Goal: Task Accomplishment & Management: Complete application form

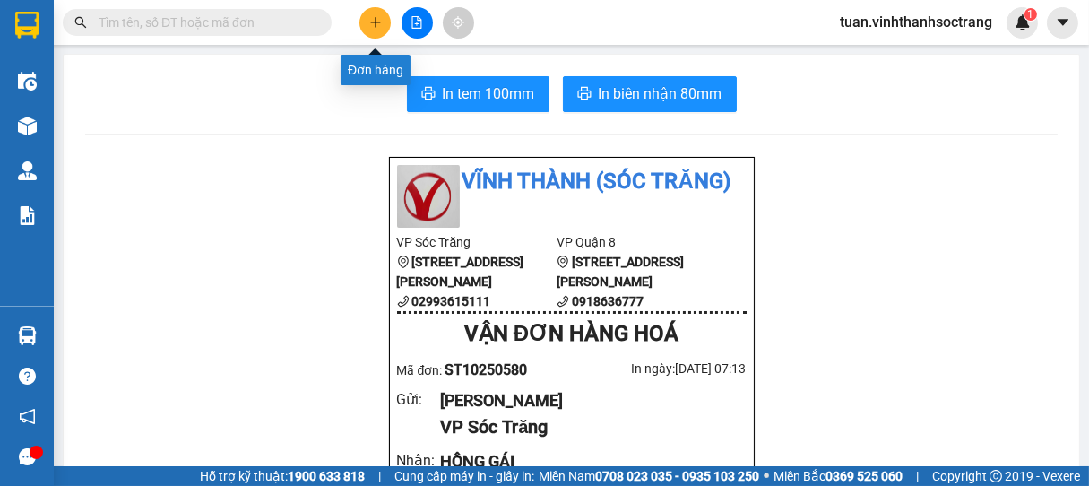
click at [375, 23] on icon "plus" at bounding box center [375, 22] width 1 height 10
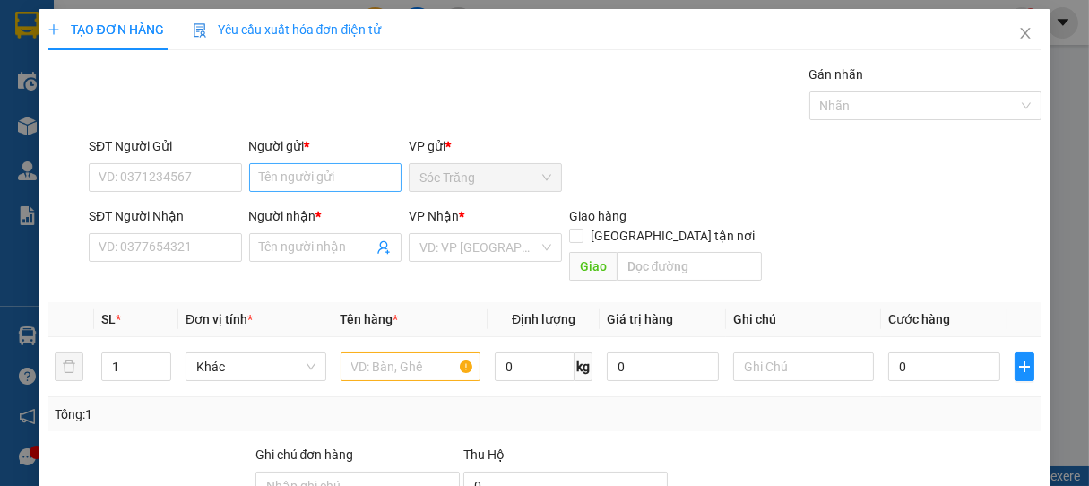
click at [265, 160] on div "Người gửi *" at bounding box center [325, 149] width 153 height 27
click at [272, 184] on input "Người gửi *" at bounding box center [325, 177] width 153 height 29
click at [289, 176] on input "CÔN G" at bounding box center [325, 177] width 153 height 29
type input "CÔNG"
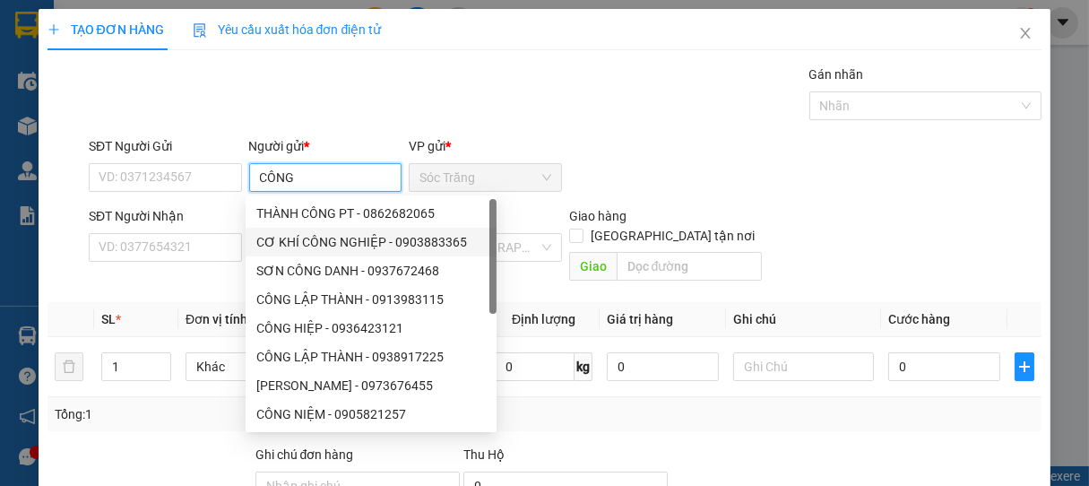
click at [329, 240] on div "CƠ KHÍ CÔNG NGHIỆP - 0903883365" at bounding box center [370, 242] width 229 height 20
type input "0903883365"
type input "CƠ KHÍ CÔNG NGHIỆP"
click at [329, 240] on body "Kết quả tìm kiếm ( 0 ) Bộ lọc No Data tuan.vinhthanhsoctrang 1 Điều hành xe Kho…" at bounding box center [544, 243] width 1089 height 486
drag, startPoint x: 390, startPoint y: 182, endPoint x: 194, endPoint y: 196, distance: 196.8
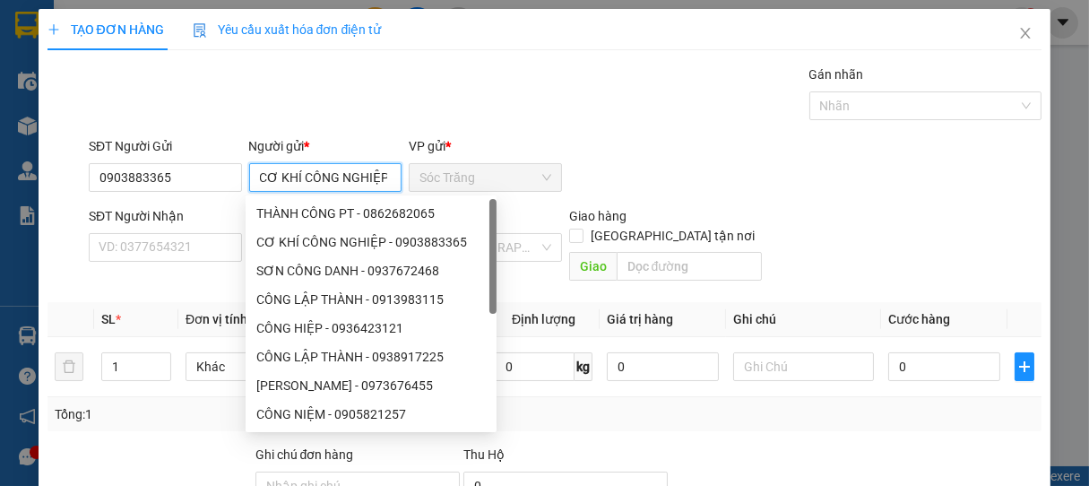
click at [194, 196] on div "SĐT Người Gửi 0903883365 Người gửi * CƠ KHÍ CÔNG NGHIỆP VP gửi * Sóc Trăng" at bounding box center [565, 167] width 961 height 63
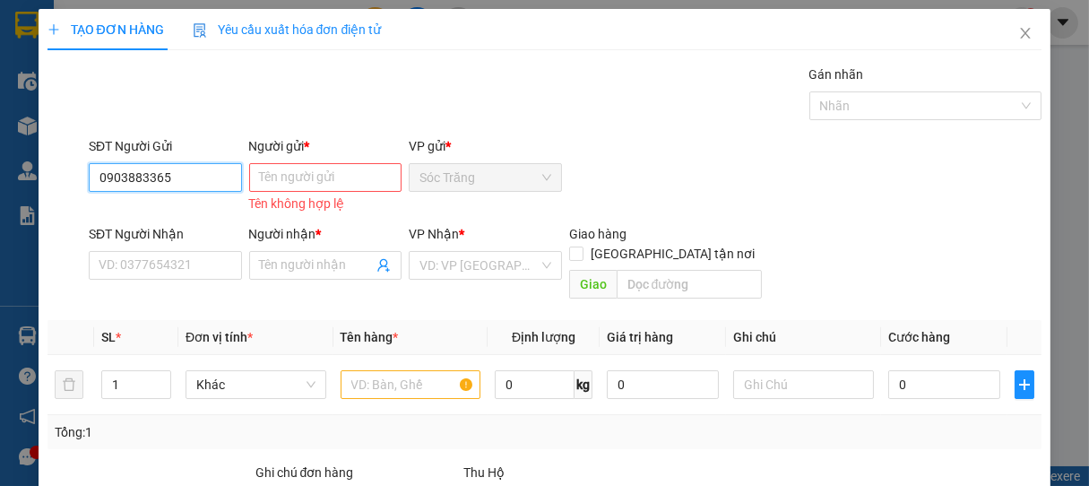
drag, startPoint x: 133, startPoint y: 173, endPoint x: 76, endPoint y: 182, distance: 57.2
click at [76, 182] on div "SĐT Người Gửi 0903883365 0903883365 Người gửi * Tên người gửi Tên không hợp lệ …" at bounding box center [545, 176] width 998 height 81
click at [287, 177] on input "Người gửi *" at bounding box center [325, 177] width 153 height 29
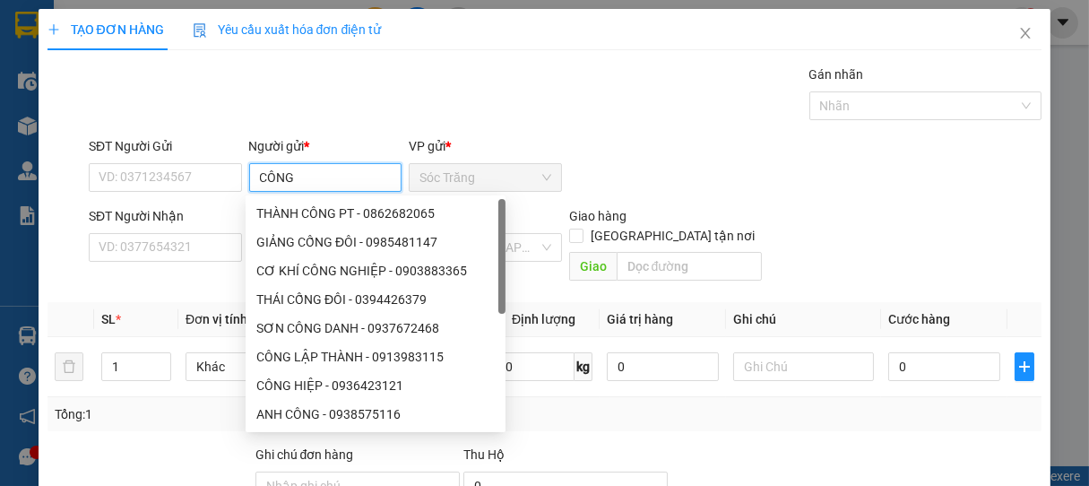
type input "CÔNG"
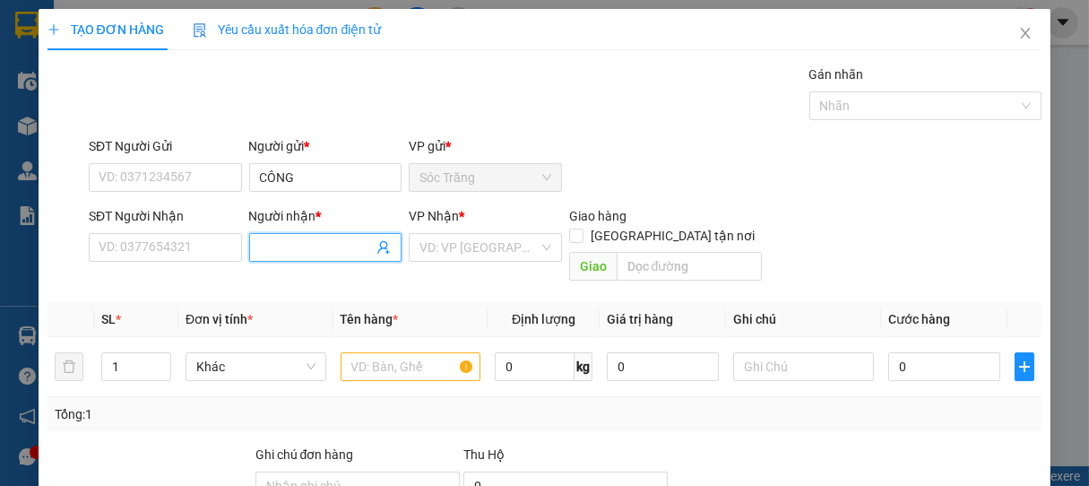
click at [300, 238] on input "Người nhận *" at bounding box center [317, 248] width 114 height 20
type input "L"
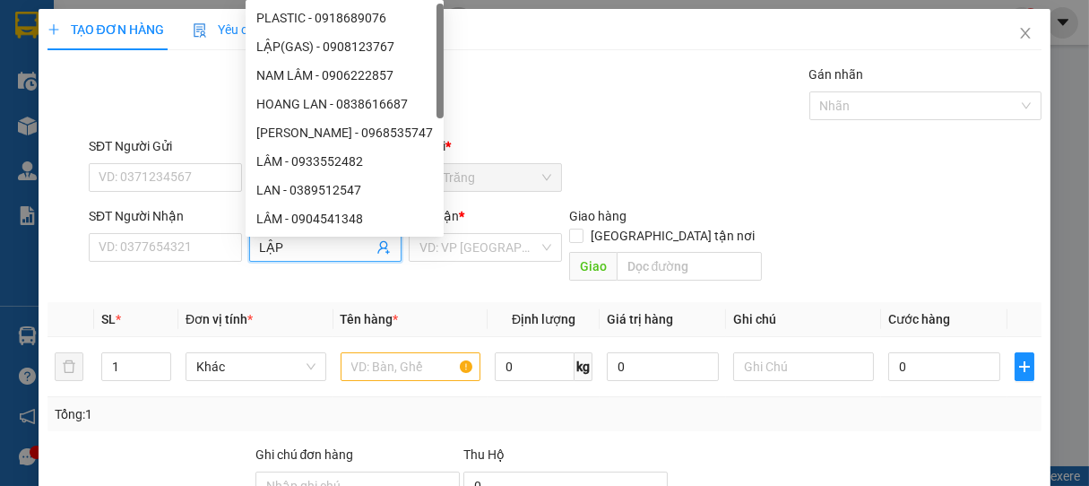
type input "LẬP"
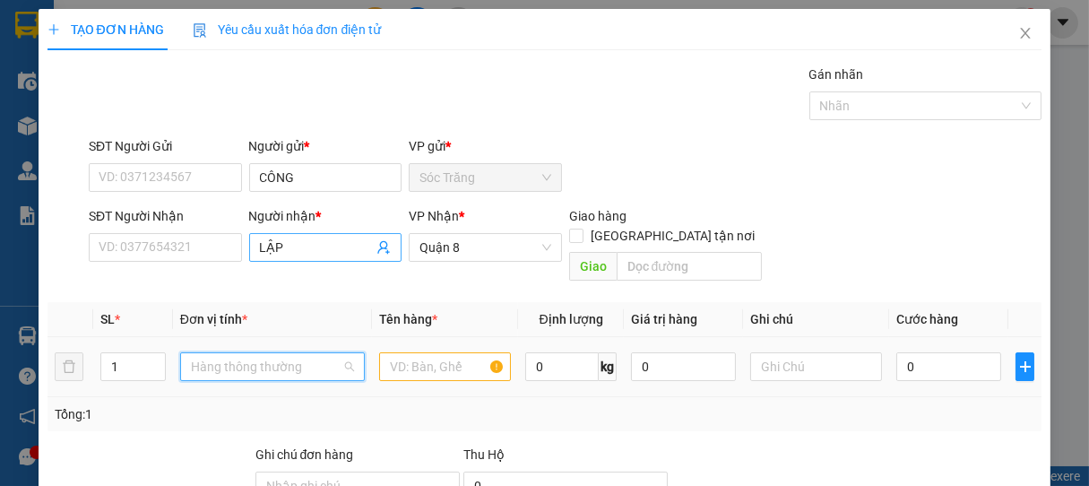
scroll to position [287, 0]
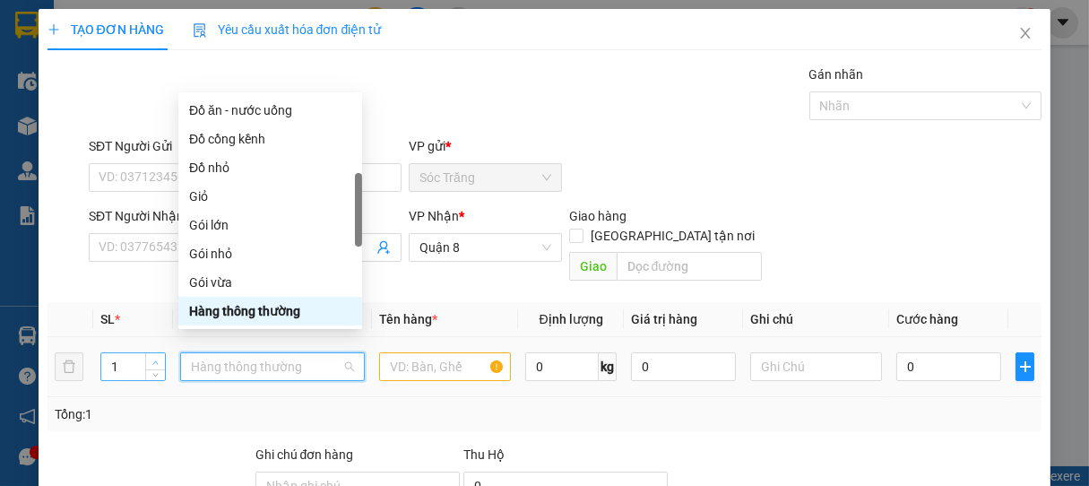
click at [151, 357] on span "up" at bounding box center [156, 362] width 11 height 11
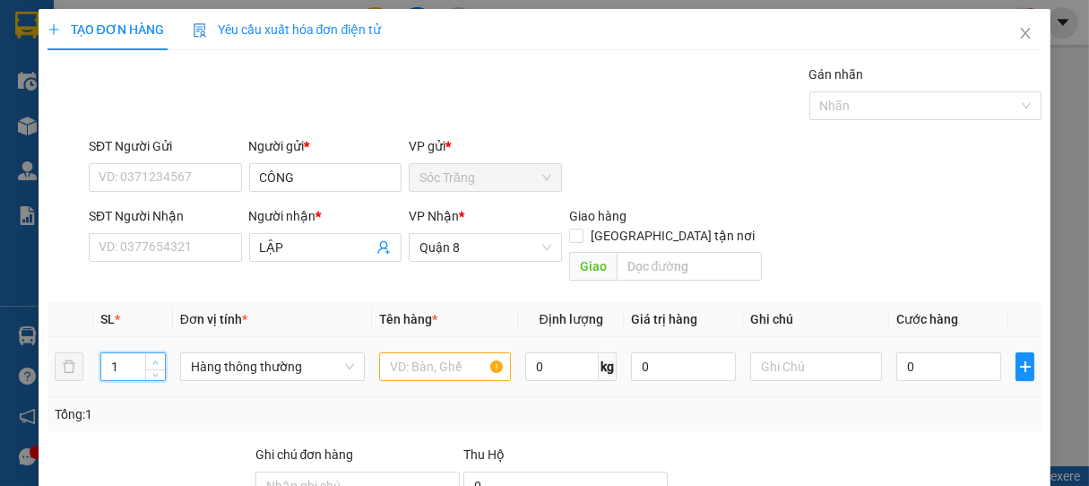
type input "2"
click at [152, 359] on icon "up" at bounding box center [155, 362] width 6 height 6
click at [204, 353] on span "Hàng thông thường" at bounding box center [272, 366] width 163 height 27
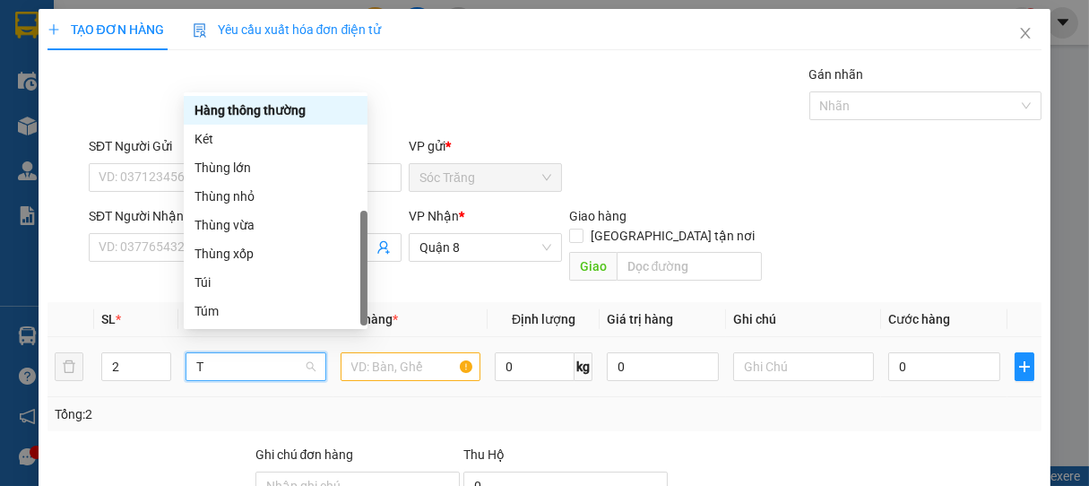
scroll to position [0, 0]
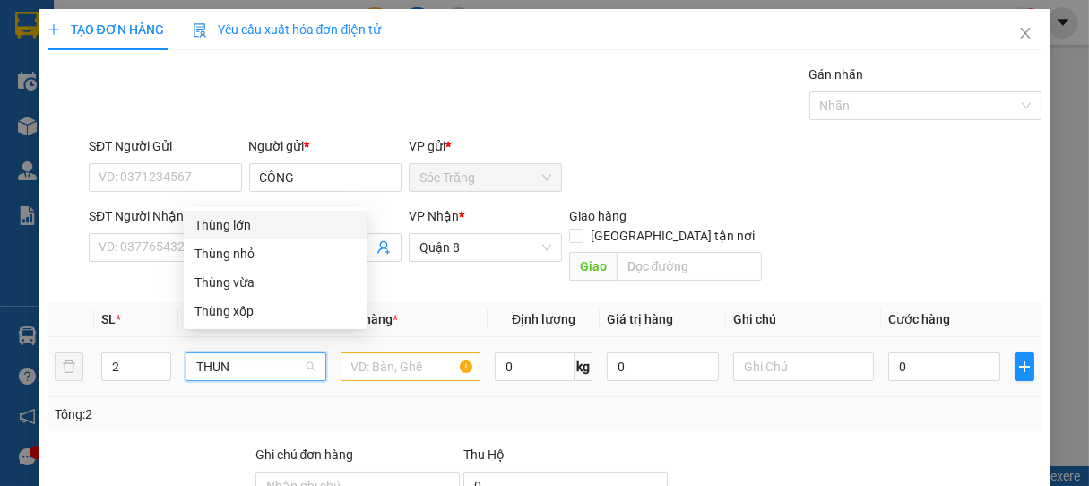
type input "THUNG"
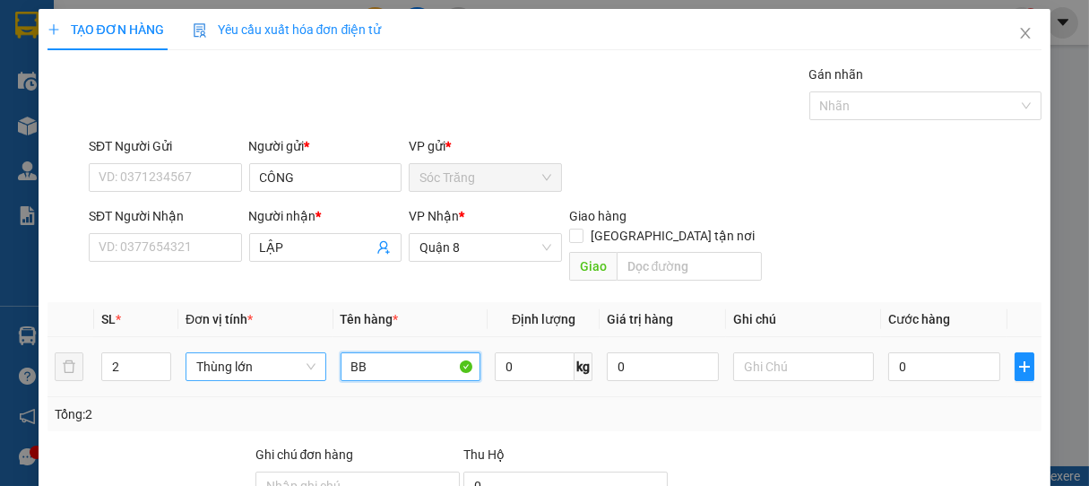
type input "BB"
type input "40"
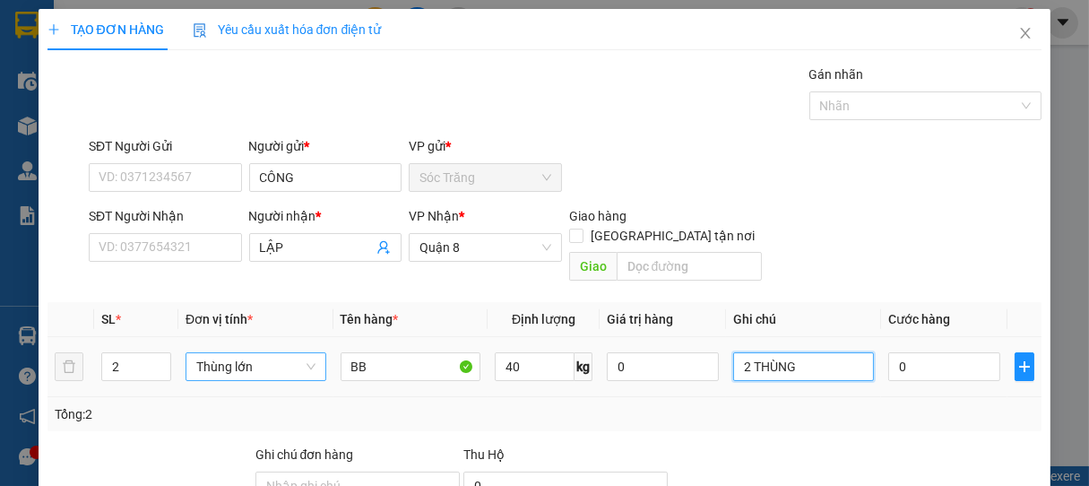
type input "2 THÙNG"
type input "6"
type input "60"
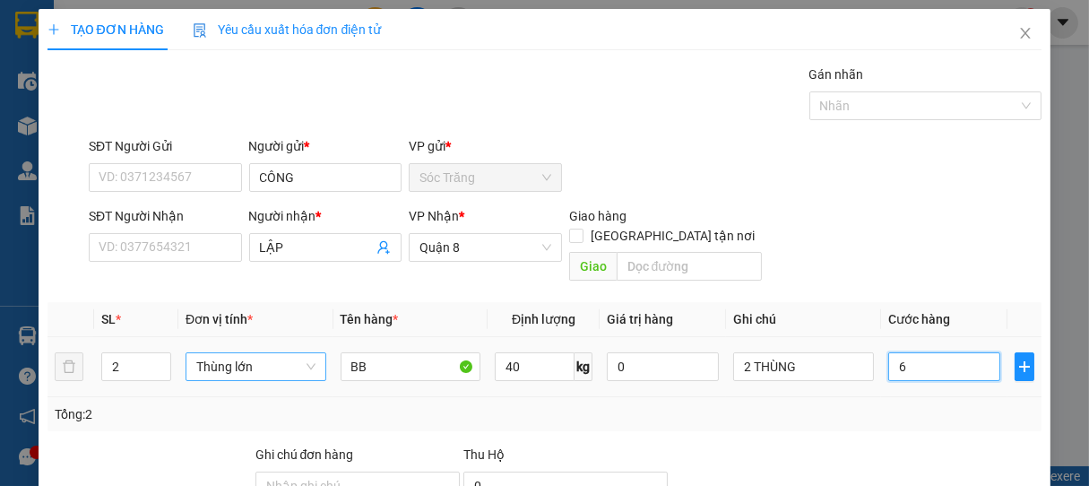
type input "60"
type input "600"
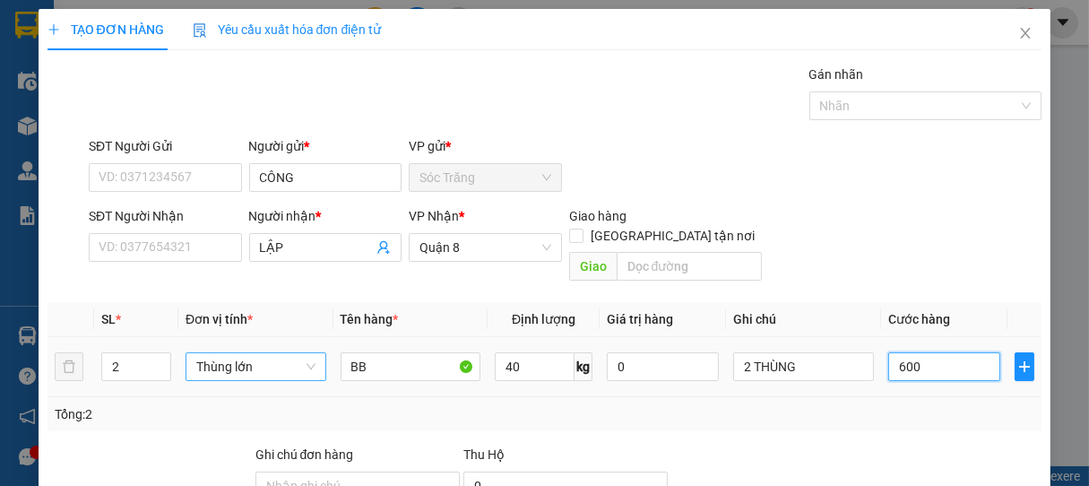
type input "6.000"
type input "60.000"
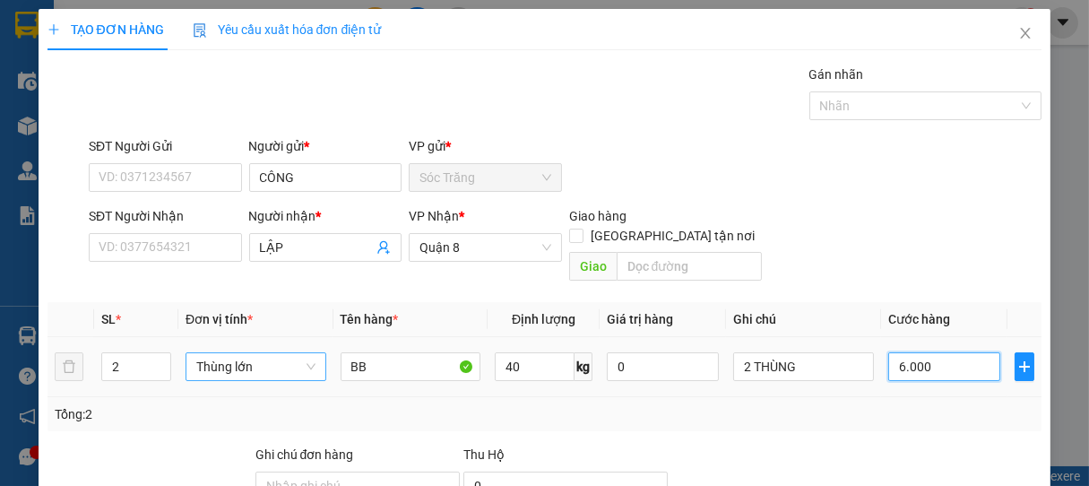
type input "60.000"
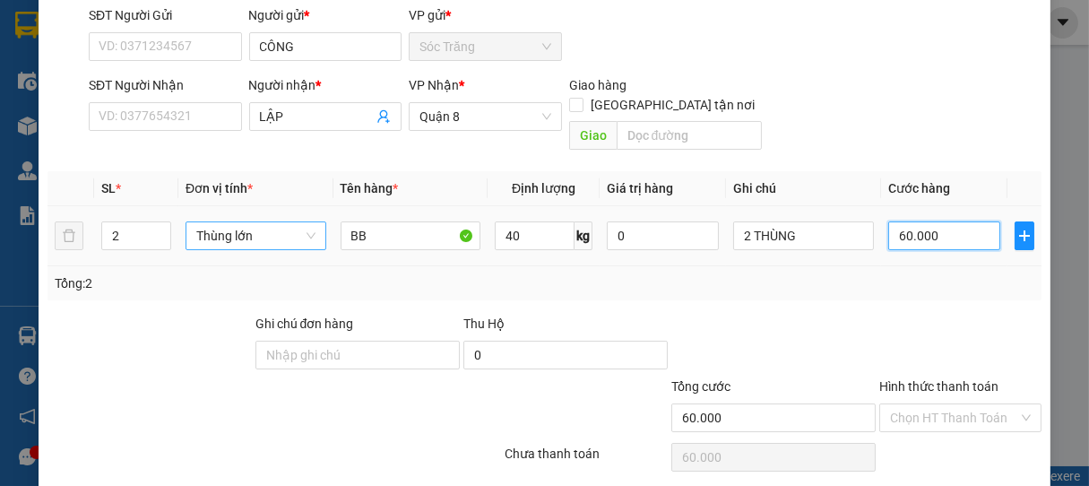
scroll to position [176, 0]
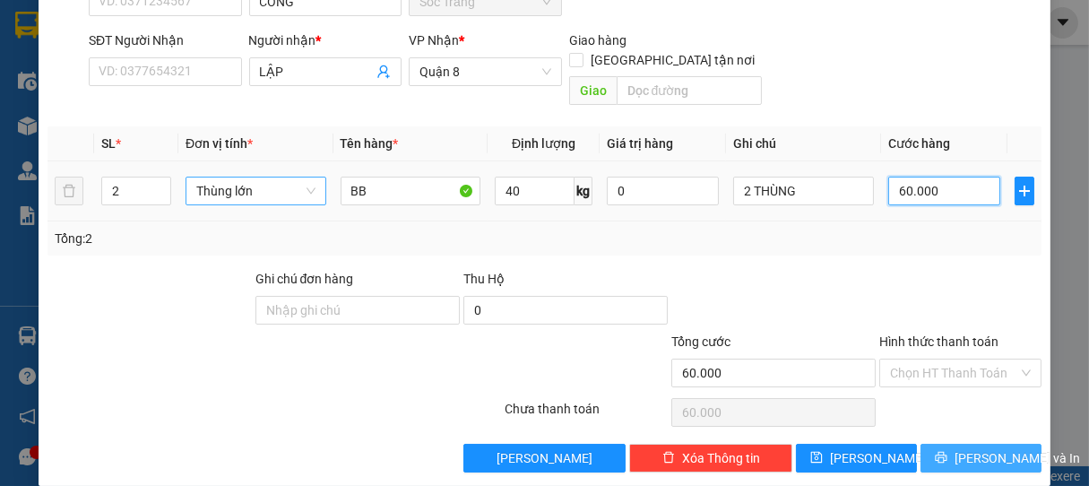
type input "60.000"
click at [950, 444] on button "[PERSON_NAME] và In" at bounding box center [980, 458] width 121 height 29
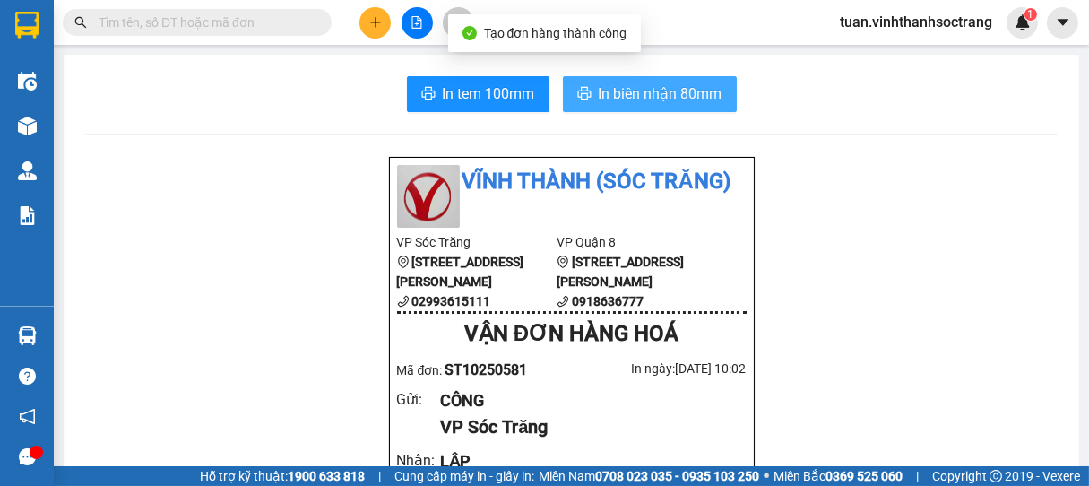
click at [645, 89] on span "In biên nhận 80mm" at bounding box center [661, 93] width 124 height 22
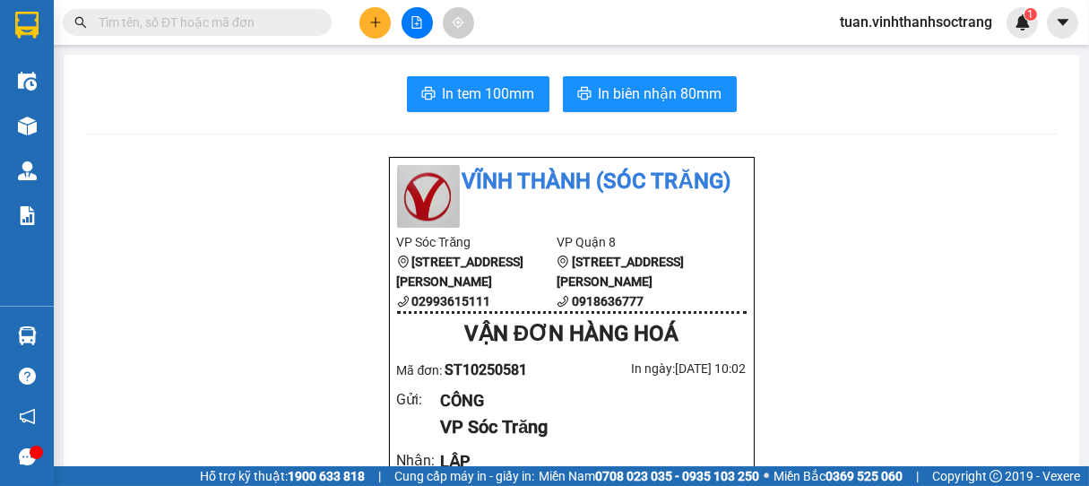
drag, startPoint x: 127, startPoint y: 9, endPoint x: 142, endPoint y: 14, distance: 15.3
click at [142, 14] on span at bounding box center [197, 22] width 269 height 27
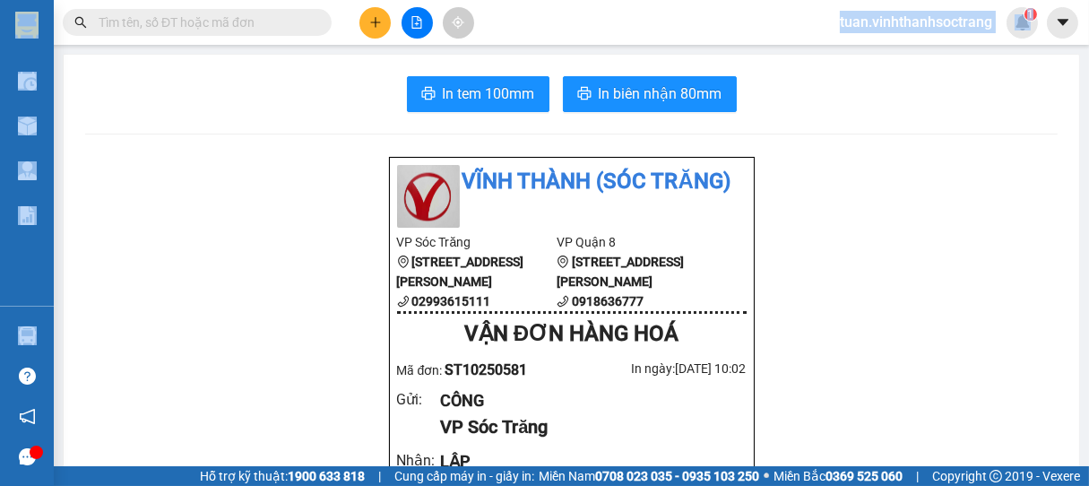
click at [278, 45] on section "Kết quả tìm kiếm ( 0 ) Bộ lọc No Data tuan.vinhthanhsoctrang 1 Điều hành xe Kho…" at bounding box center [544, 243] width 1089 height 486
click at [280, 45] on main "In tem 100mm In biên nhận 80mm [GEOGRAPHIC_DATA] (Sóc Trăng) VP Sóc Trăng 70 […" at bounding box center [544, 233] width 1089 height 466
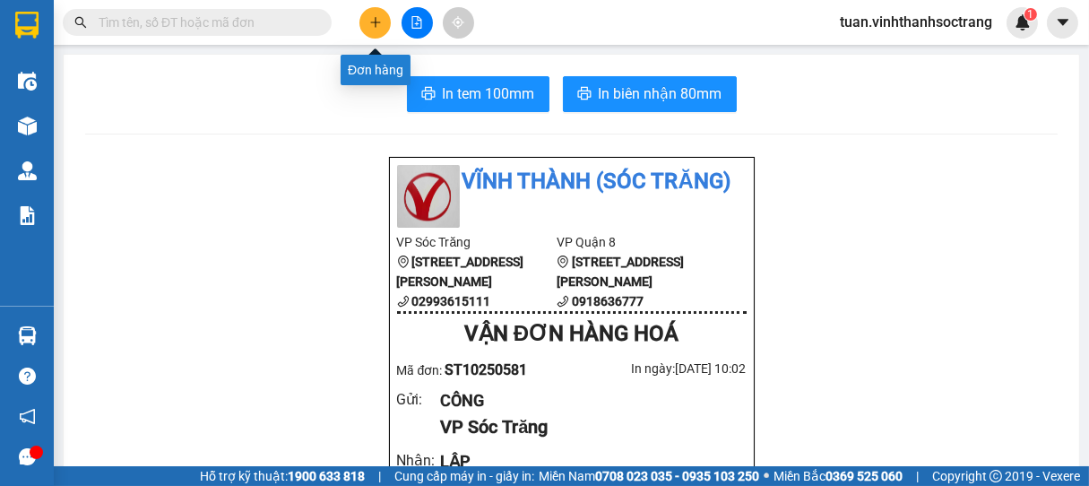
click at [384, 16] on button at bounding box center [374, 22] width 31 height 31
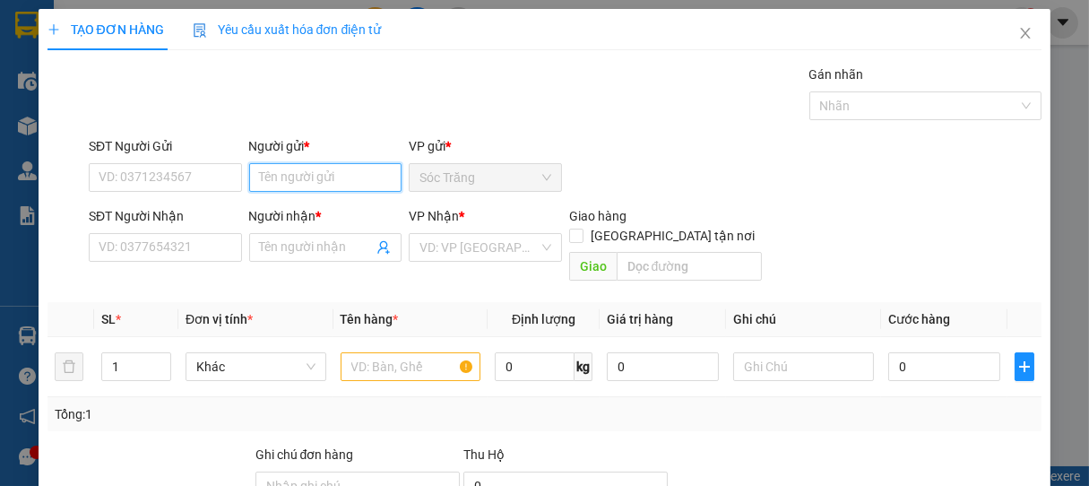
click at [323, 174] on input "Người gửi *" at bounding box center [325, 177] width 153 height 29
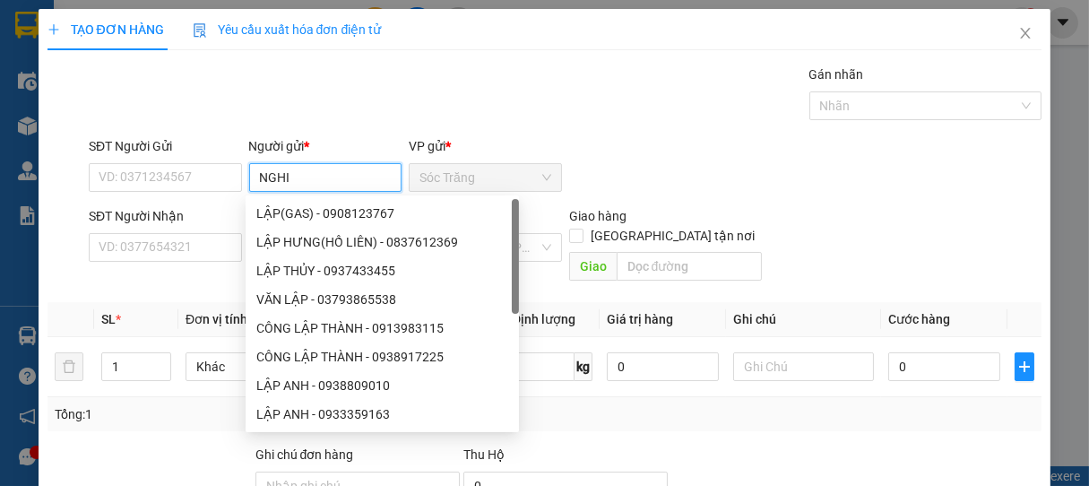
type input "NGHI"
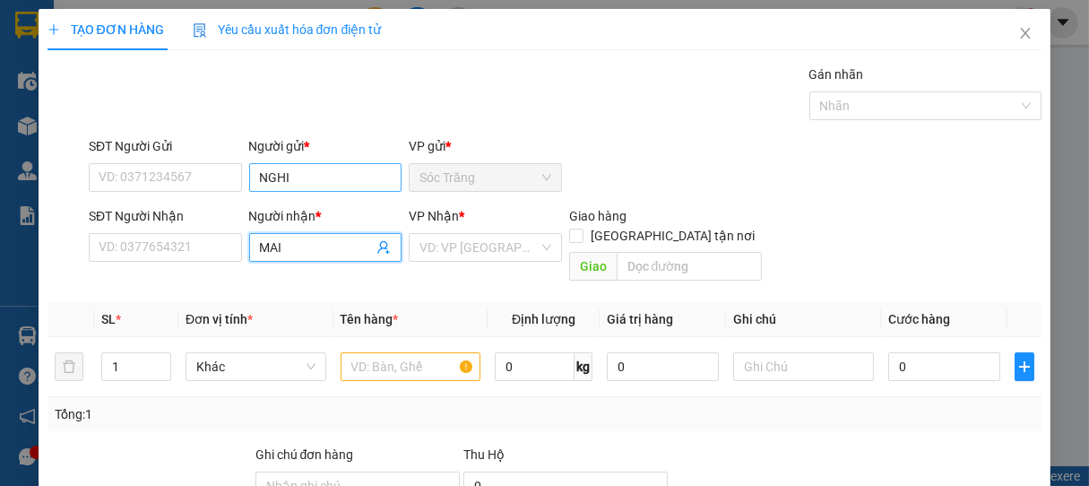
type input "MAI"
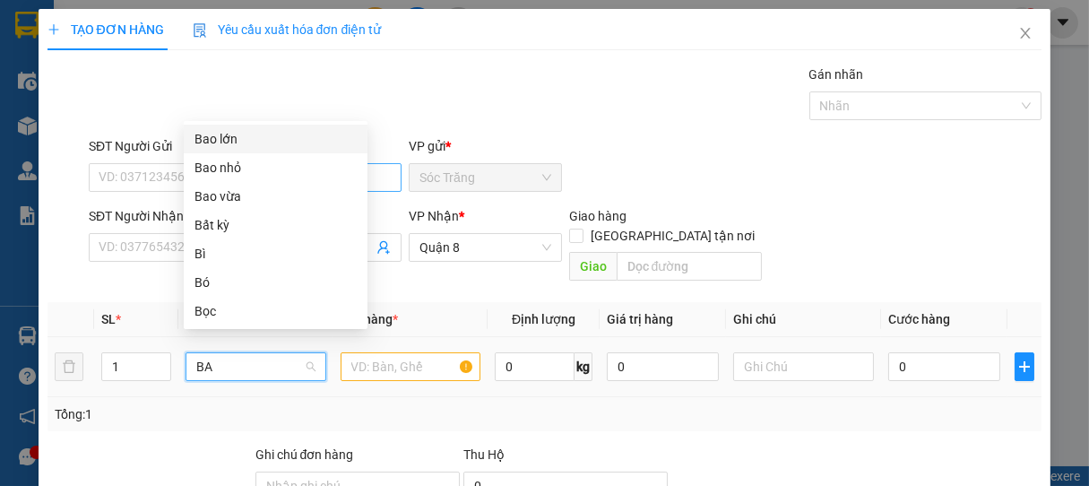
type input "BAO"
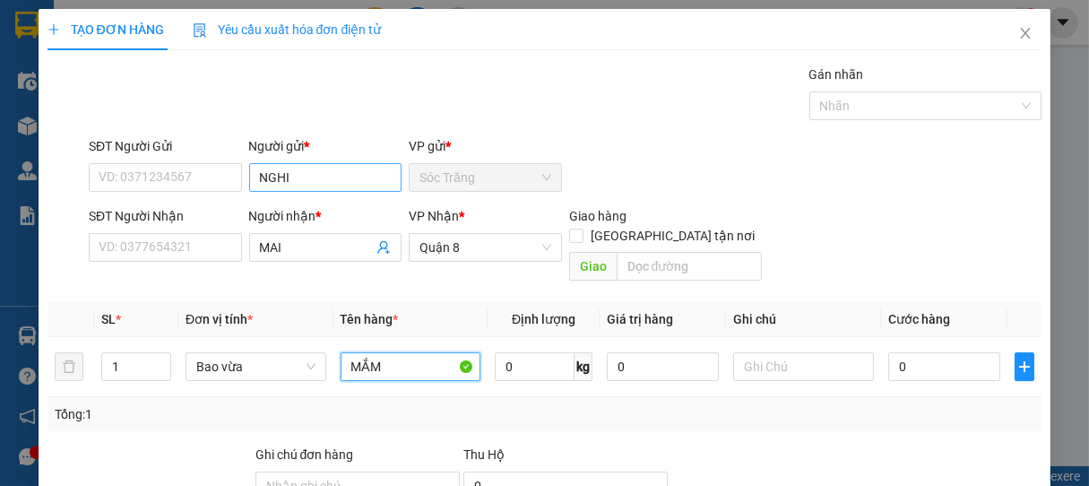
type input "MẮM"
type input "30"
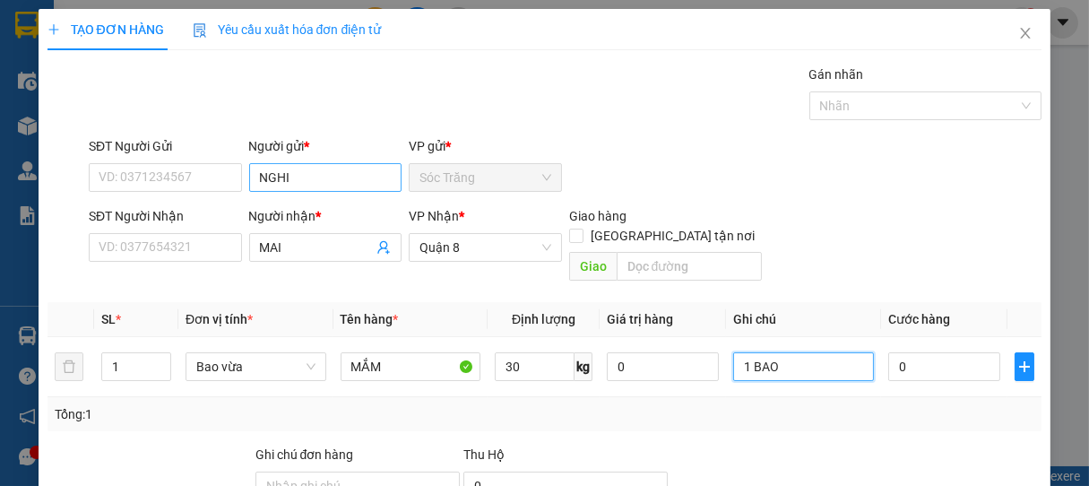
type input "1 BAO"
type input "3"
type input "30"
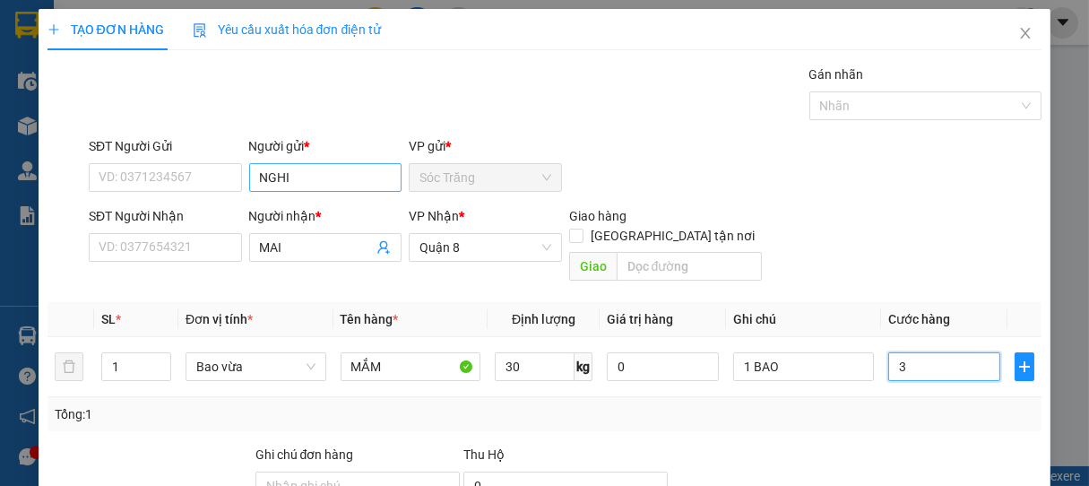
type input "30"
type input "300"
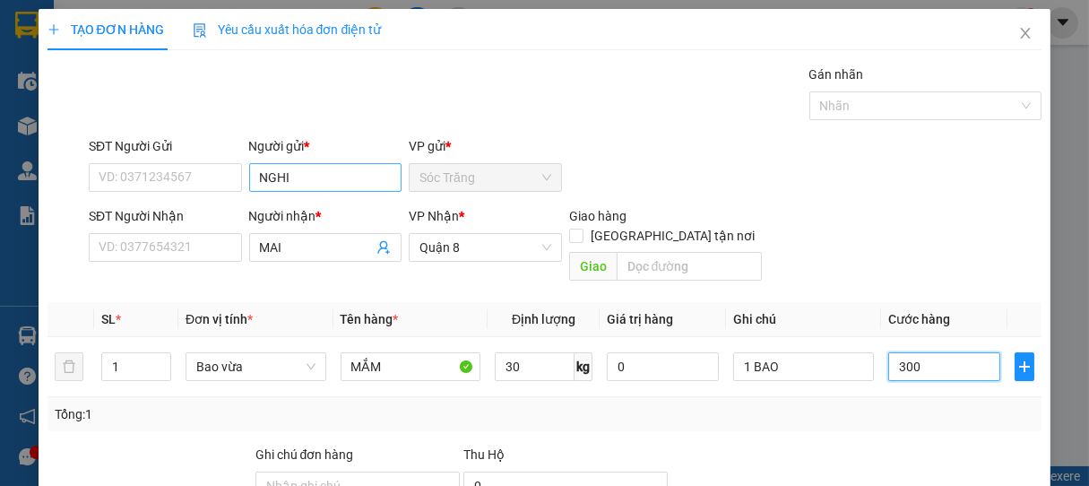
type input "3.000"
type input "30.000"
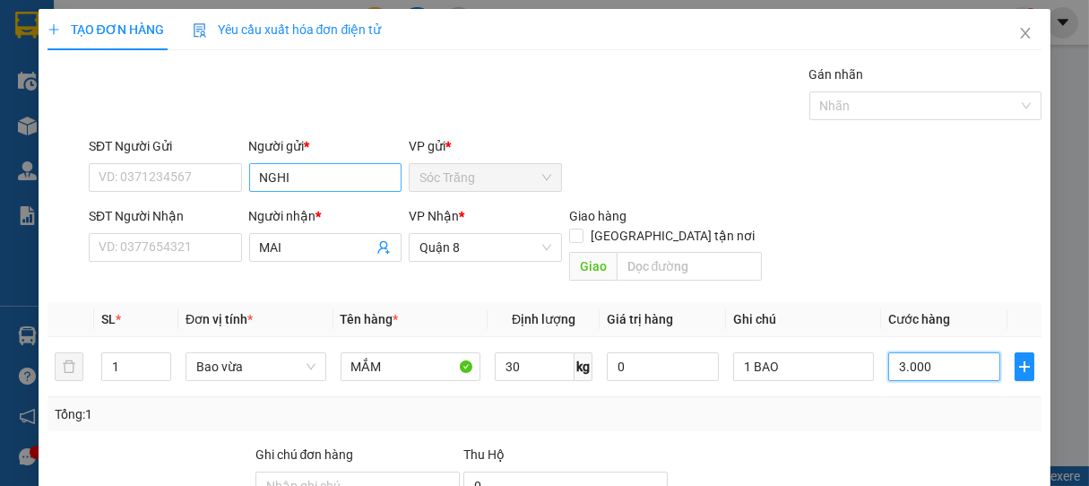
type input "30.000"
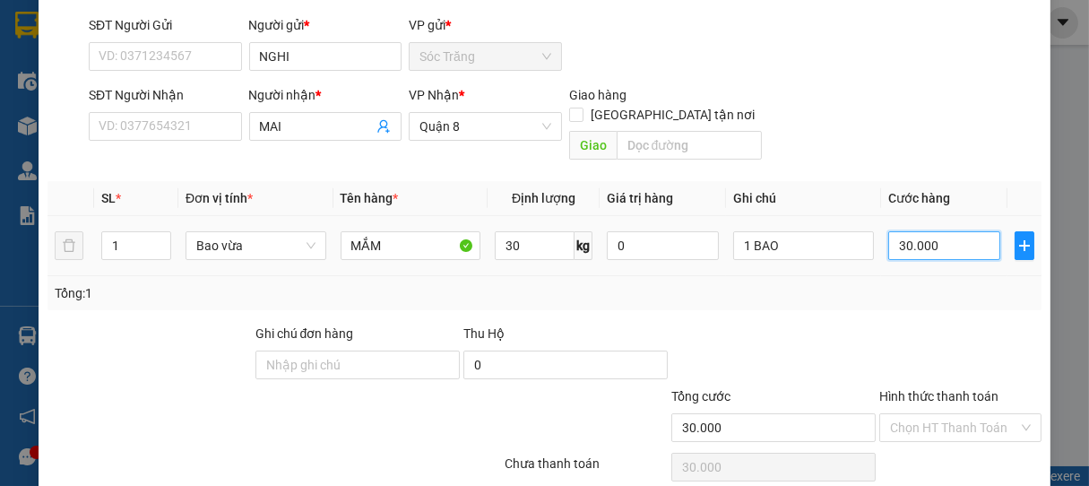
scroll to position [176, 0]
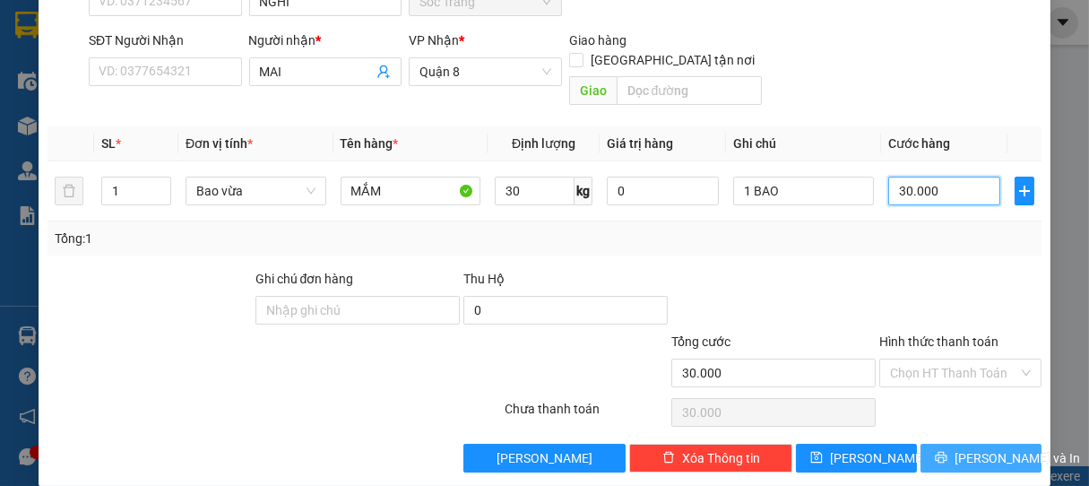
type input "30.000"
click at [943, 451] on icon "printer" at bounding box center [941, 457] width 13 height 13
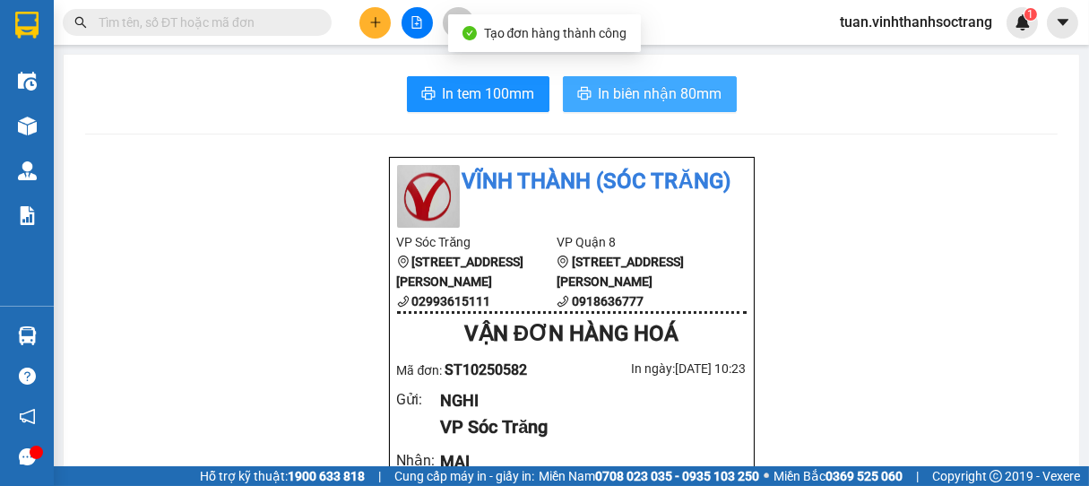
click at [603, 107] on button "In biên nhận 80mm" at bounding box center [650, 94] width 174 height 36
click at [623, 89] on span "In biên nhận 80mm" at bounding box center [661, 93] width 124 height 22
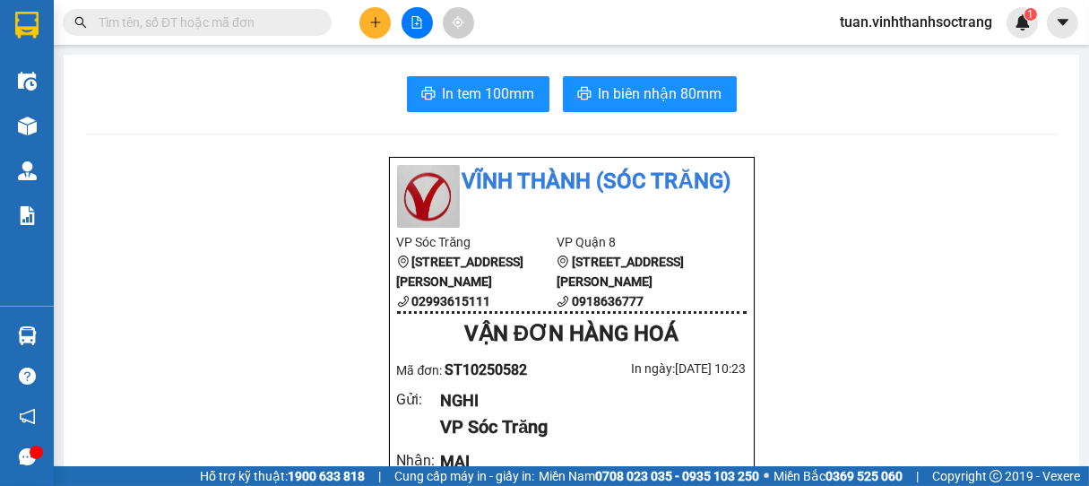
click at [513, 134] on div at bounding box center [571, 134] width 972 height 1
click at [517, 134] on div at bounding box center [571, 134] width 972 height 1
click at [518, 134] on div at bounding box center [571, 134] width 972 height 1
drag, startPoint x: 518, startPoint y: 133, endPoint x: 528, endPoint y: 125, distance: 12.2
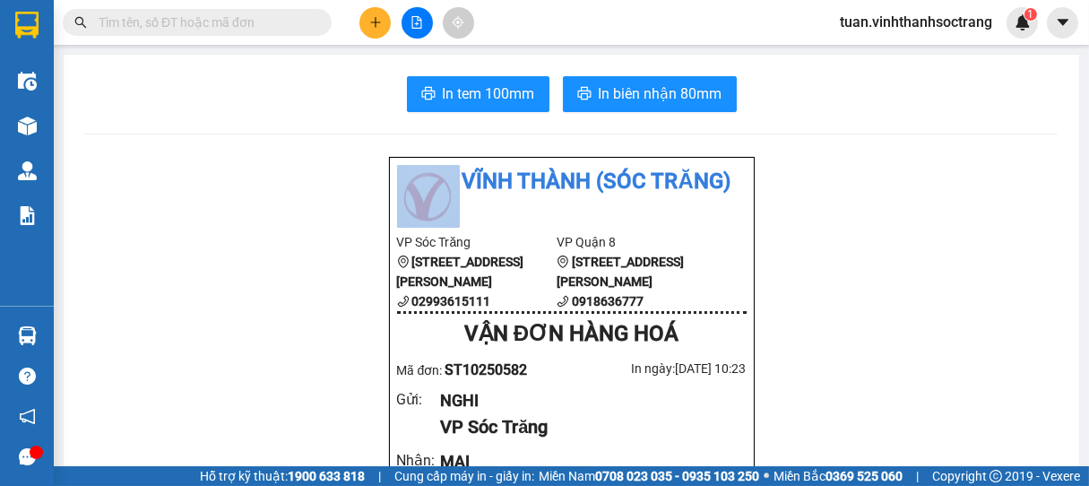
click at [519, 134] on div at bounding box center [571, 134] width 972 height 1
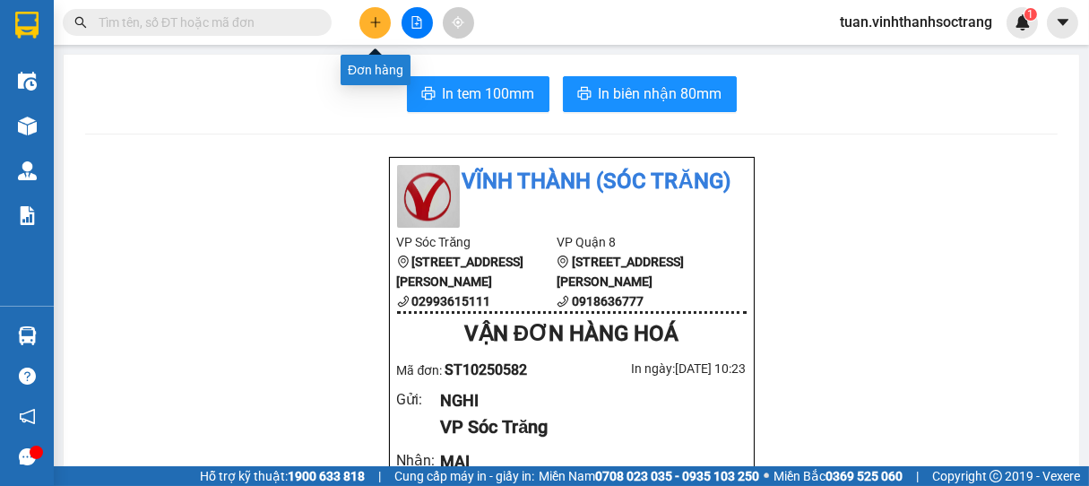
click at [376, 28] on icon "plus" at bounding box center [375, 22] width 13 height 13
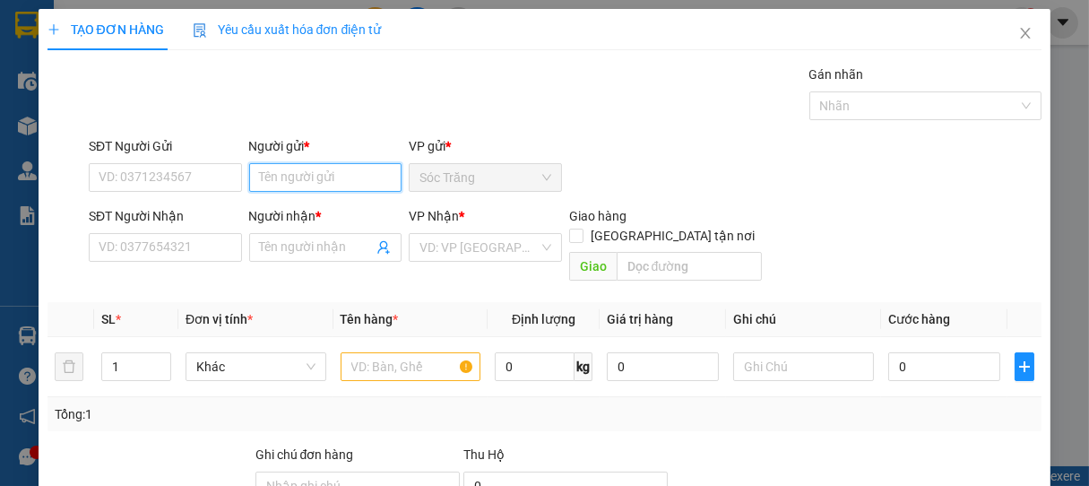
click at [281, 181] on input "Người gửi *" at bounding box center [325, 177] width 153 height 29
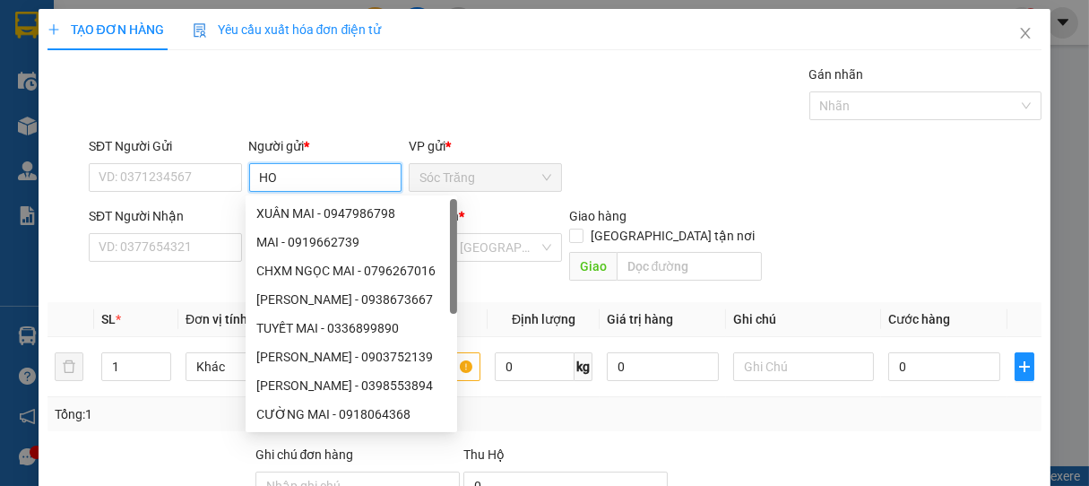
type input "H"
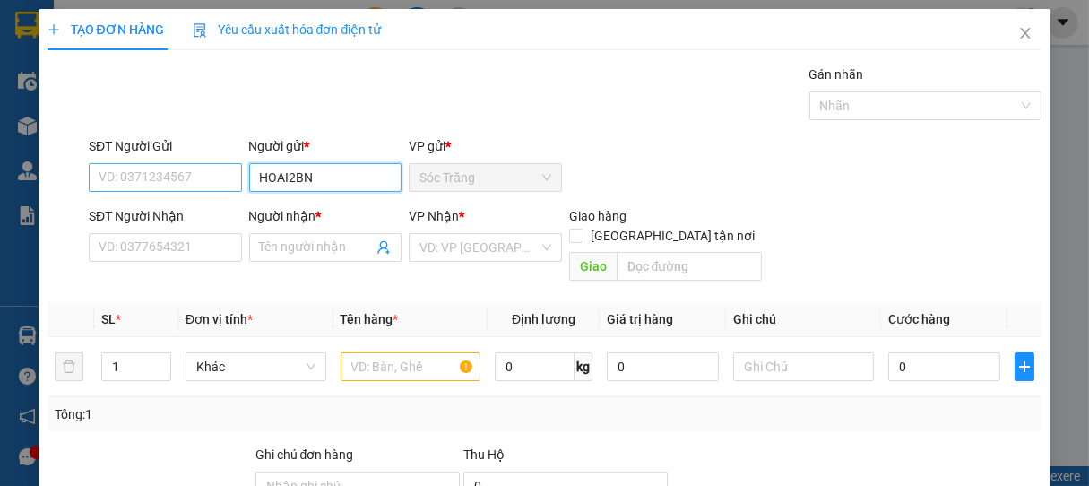
drag, startPoint x: 344, startPoint y: 189, endPoint x: 162, endPoint y: 181, distance: 182.1
click at [205, 190] on div "SĐT Người Gửi VD: 0371234567 Người gửi * HOAI2BN HOAI2BN VP gửi * Sóc Trăng" at bounding box center [565, 167] width 961 height 63
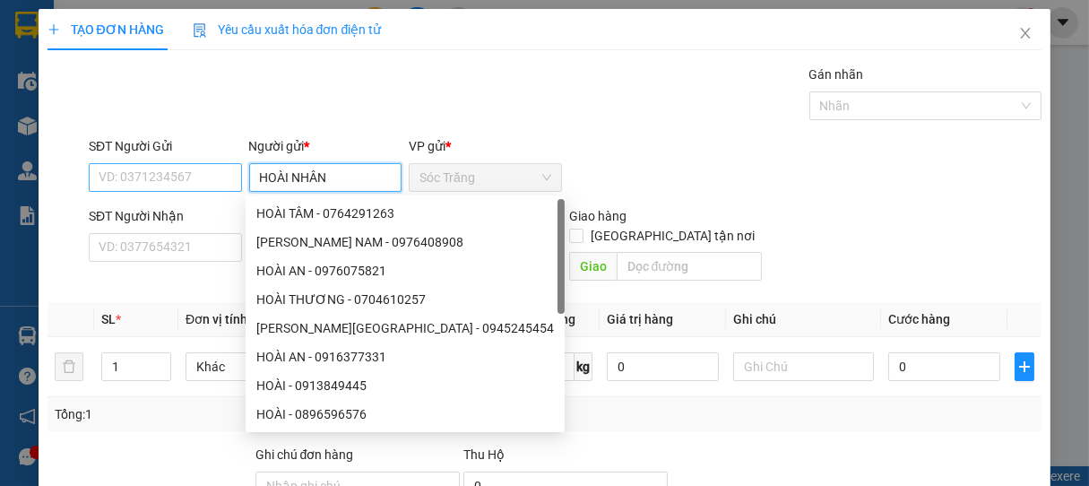
type input "HOÀI NHÂN"
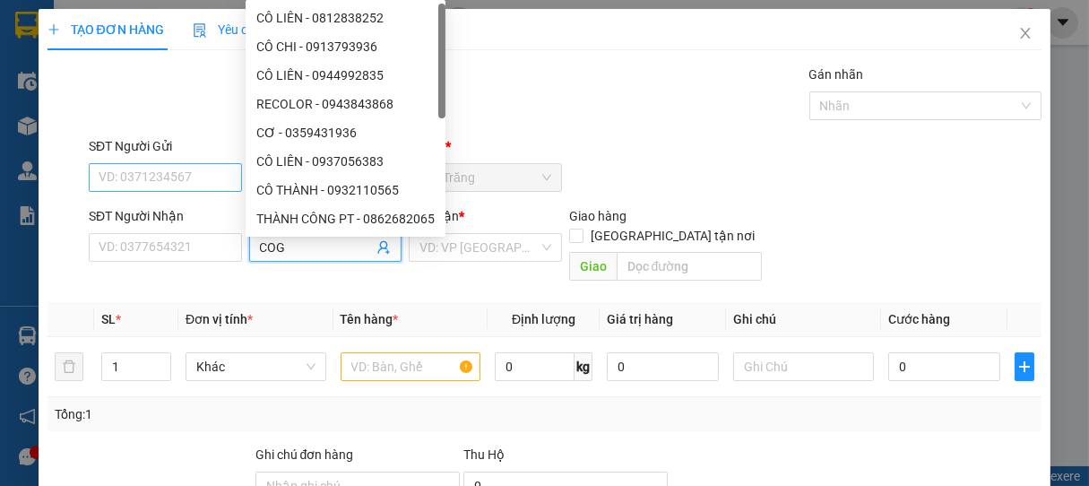
type input "COGA"
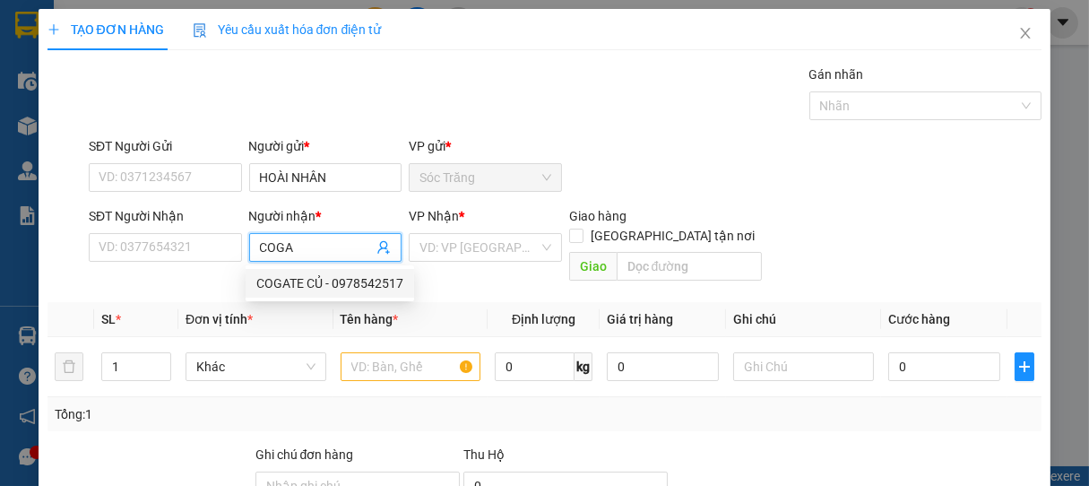
click at [373, 276] on div "COGATE CỦ - 0978542517" at bounding box center [329, 283] width 147 height 20
type input "0978542517"
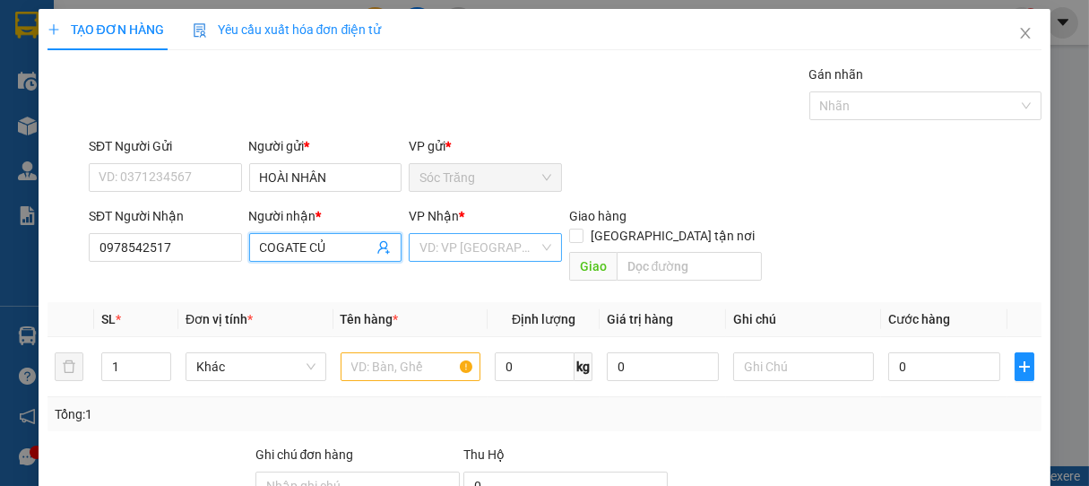
type input "COGATE CỦ"
drag, startPoint x: 426, startPoint y: 250, endPoint x: 488, endPoint y: 325, distance: 97.4
click at [430, 253] on input "search" at bounding box center [478, 247] width 119 height 27
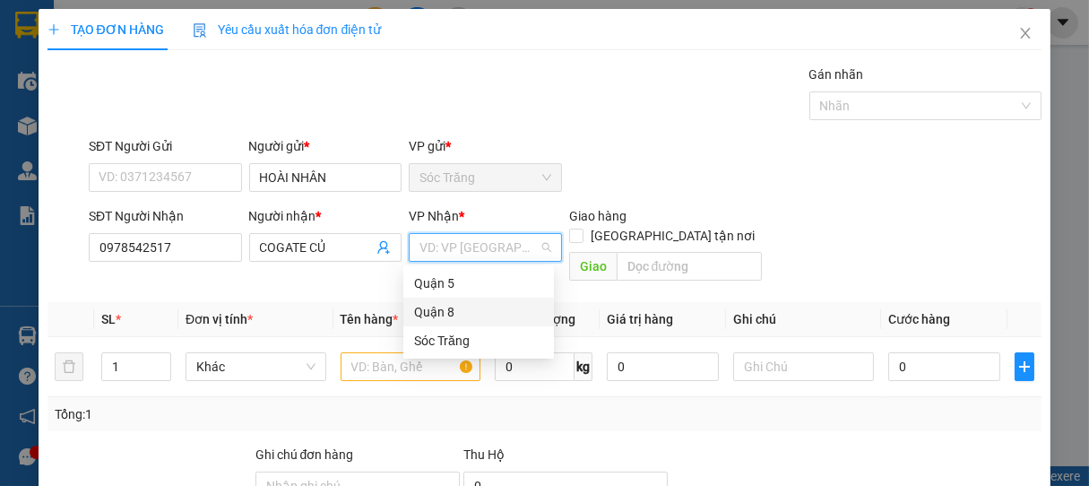
click at [463, 313] on div "Quận 8" at bounding box center [478, 312] width 129 height 20
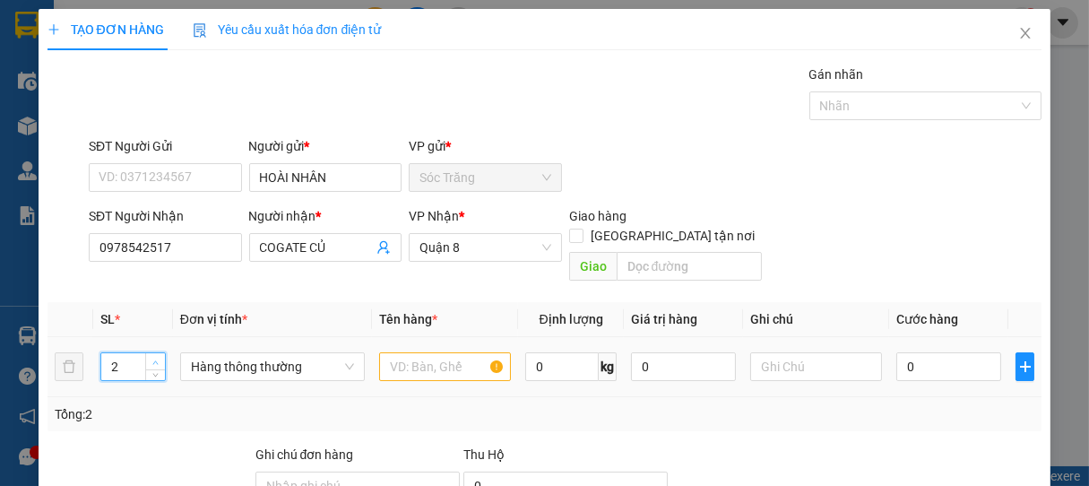
click at [151, 357] on span "up" at bounding box center [156, 362] width 11 height 11
type input "3"
click at [151, 357] on span "up" at bounding box center [156, 362] width 11 height 11
click at [197, 353] on span "Hàng thông thường" at bounding box center [272, 366] width 163 height 27
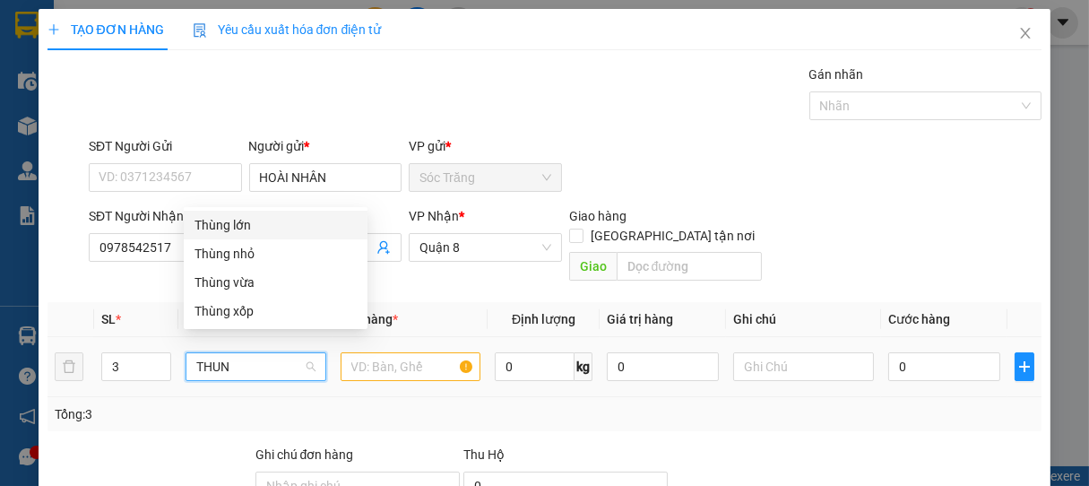
type input "THUNG"
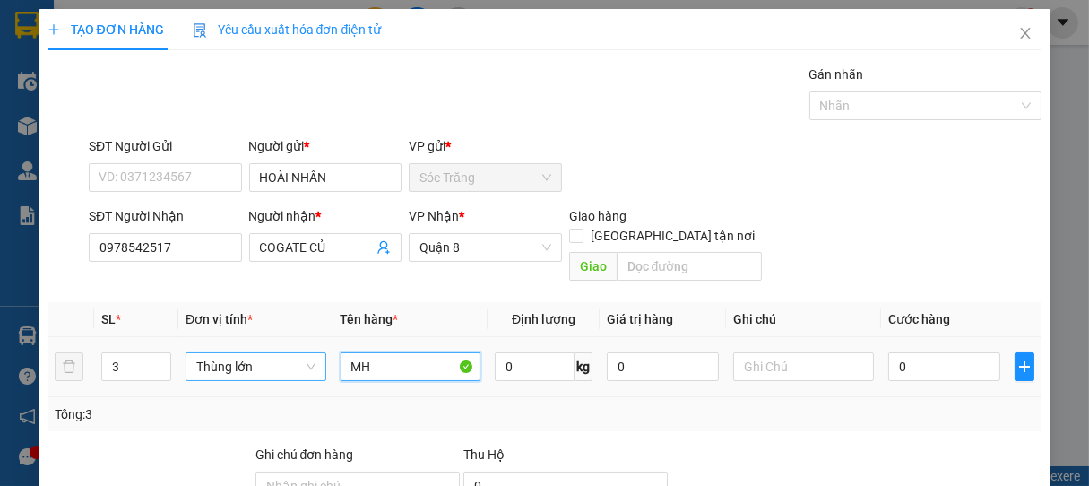
type input "MH"
type input "2"
type input "100"
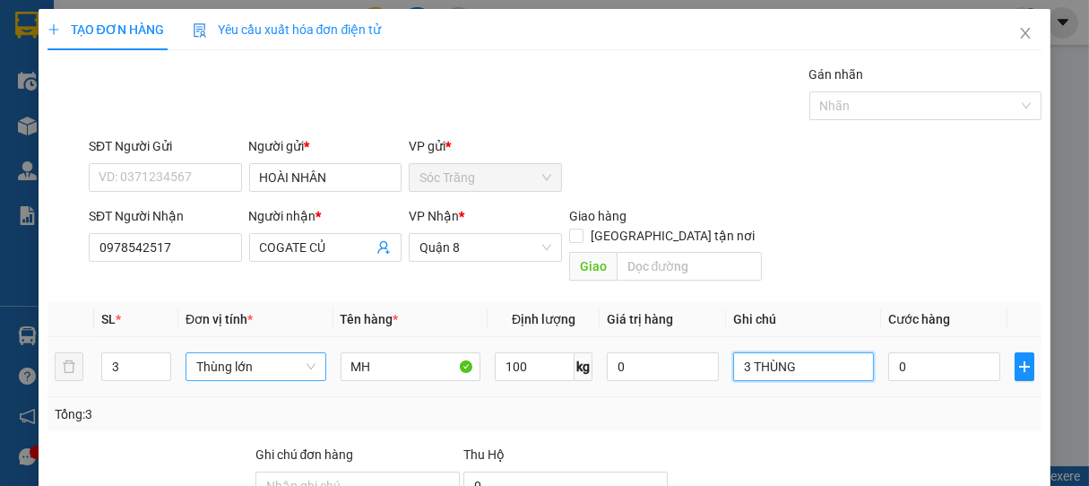
type input "3 THÙNG"
type input "2"
type input "20"
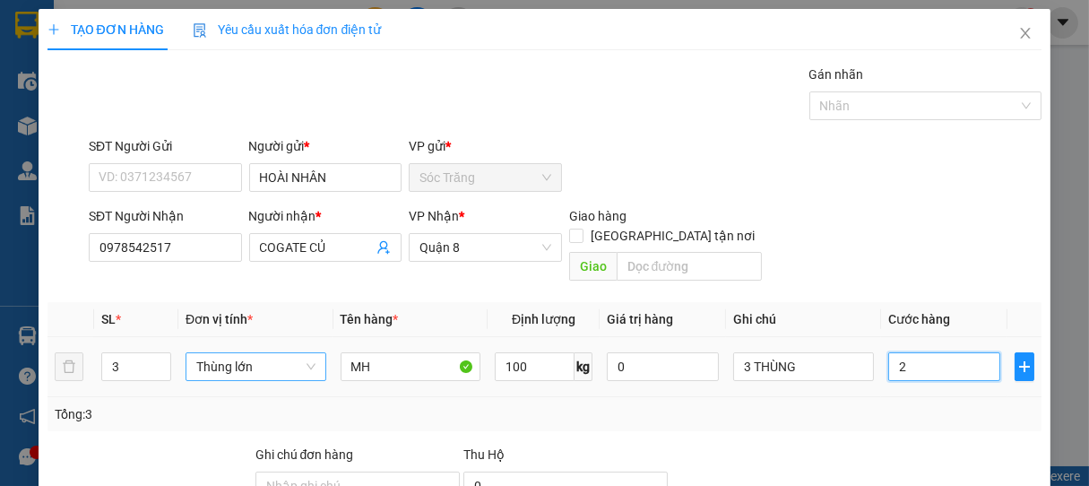
type input "20"
type input "200"
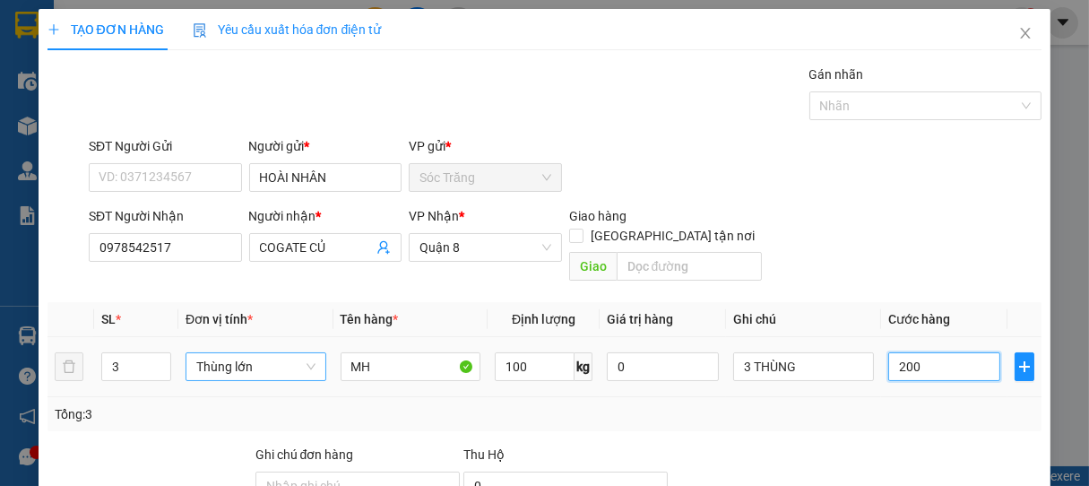
type input "2.000"
type input "20.000"
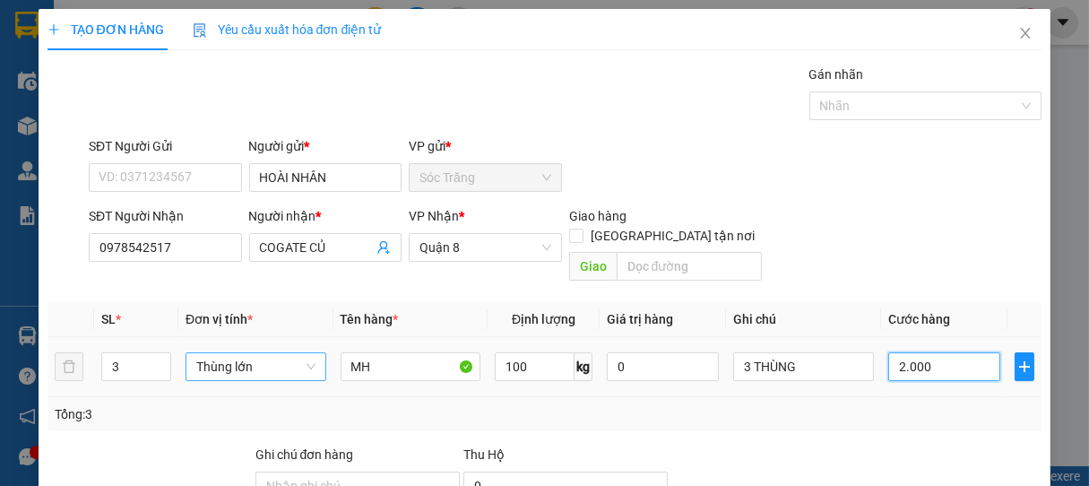
type input "20.000"
type input "200.000"
drag, startPoint x: 949, startPoint y: 350, endPoint x: 876, endPoint y: 358, distance: 73.8
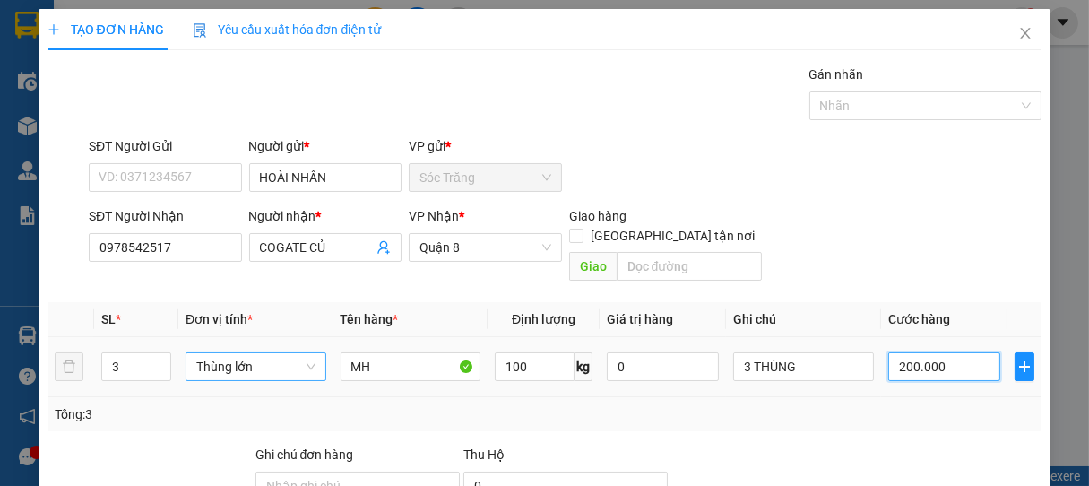
click at [888, 358] on input "200.000" at bounding box center [944, 366] width 112 height 29
type input "1"
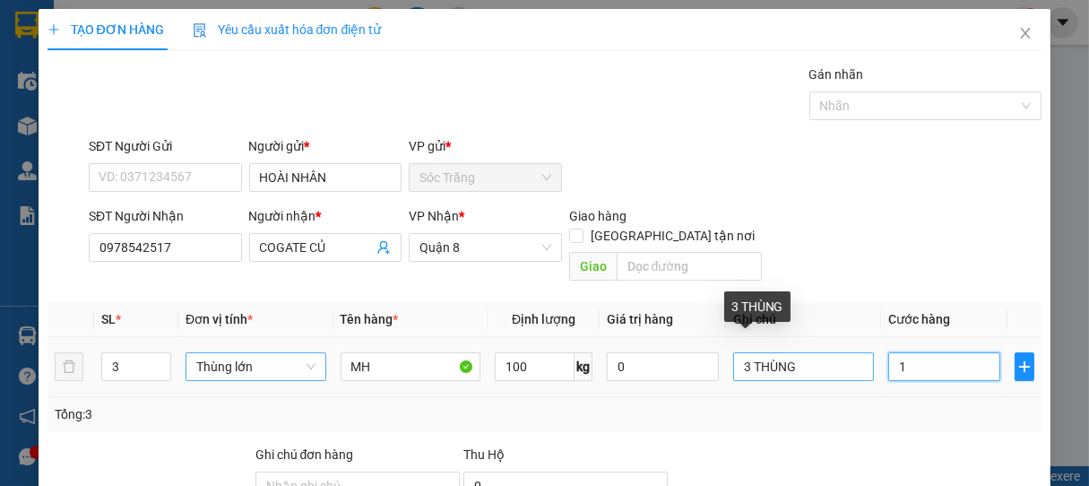
type input "15"
type input "150"
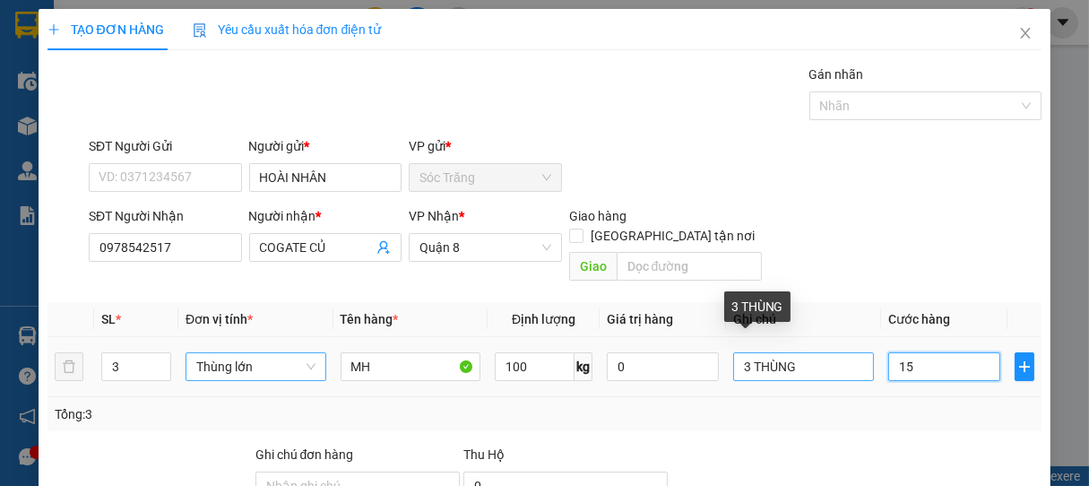
type input "150"
type input "1.500"
type input "15.000"
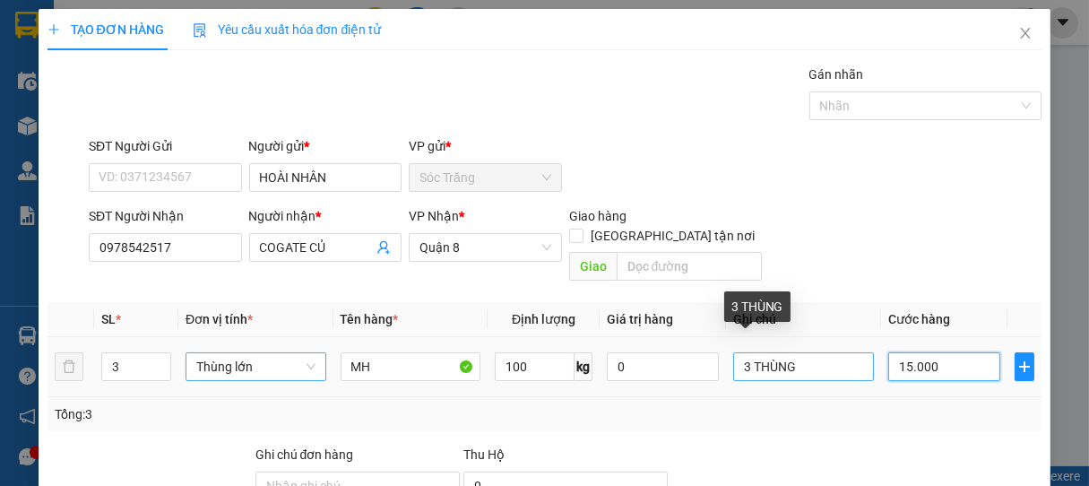
type input "15.000"
type input "150.000"
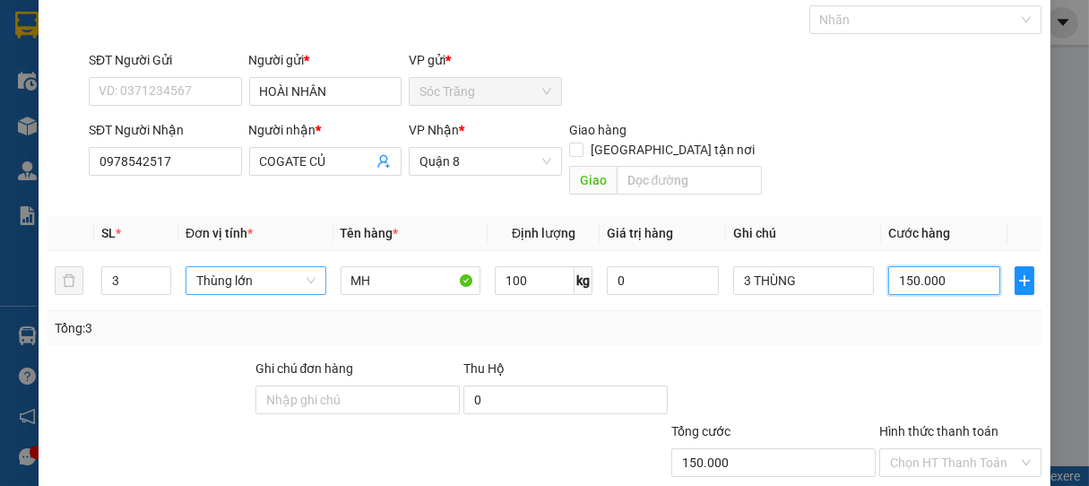
scroll to position [176, 0]
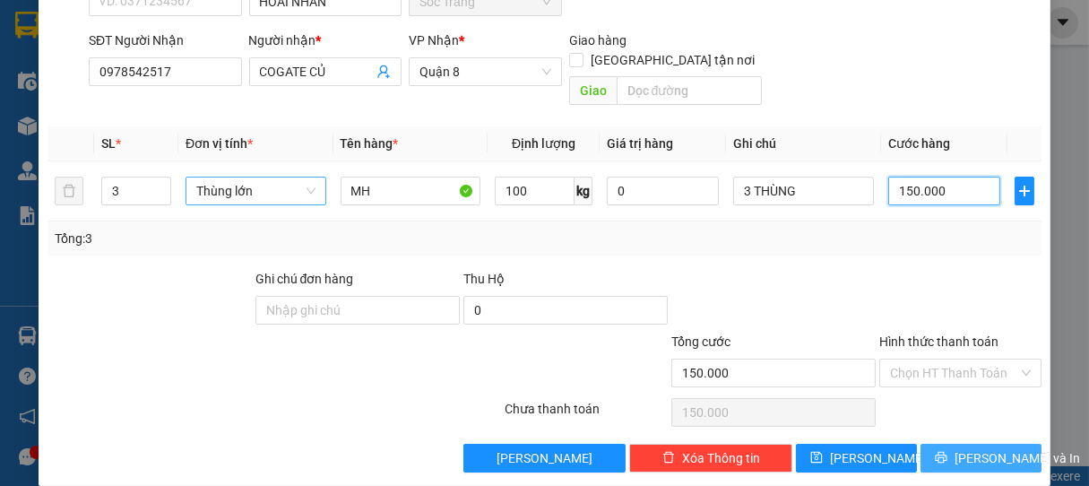
type input "150.000"
click at [942, 451] on icon "printer" at bounding box center [941, 457] width 13 height 13
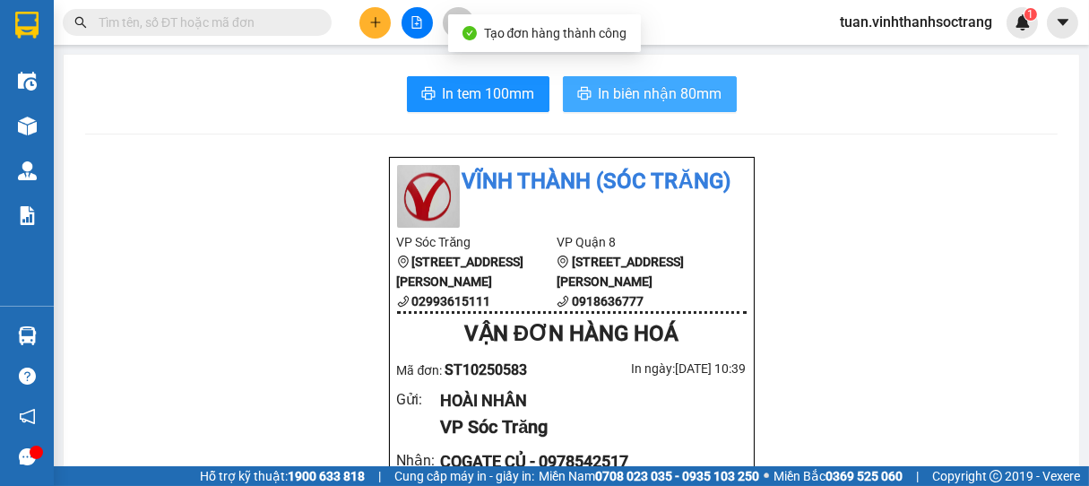
click at [620, 91] on span "In biên nhận 80mm" at bounding box center [661, 93] width 124 height 22
click at [611, 88] on span "In biên nhận 80mm" at bounding box center [661, 93] width 124 height 22
